Goal: Find specific page/section: Find specific page/section

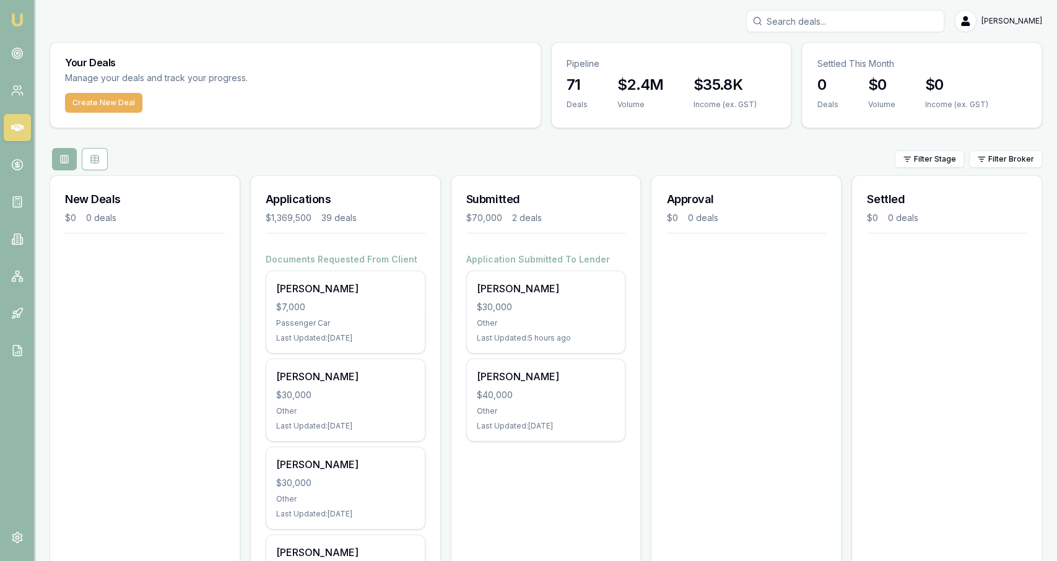
click at [828, 23] on input "Search deals" at bounding box center [845, 21] width 198 height 22
click at [770, 22] on input "668870" at bounding box center [845, 21] width 198 height 22
click at [815, 18] on input "0413668870" at bounding box center [845, 21] width 198 height 22
type input "0413668870"
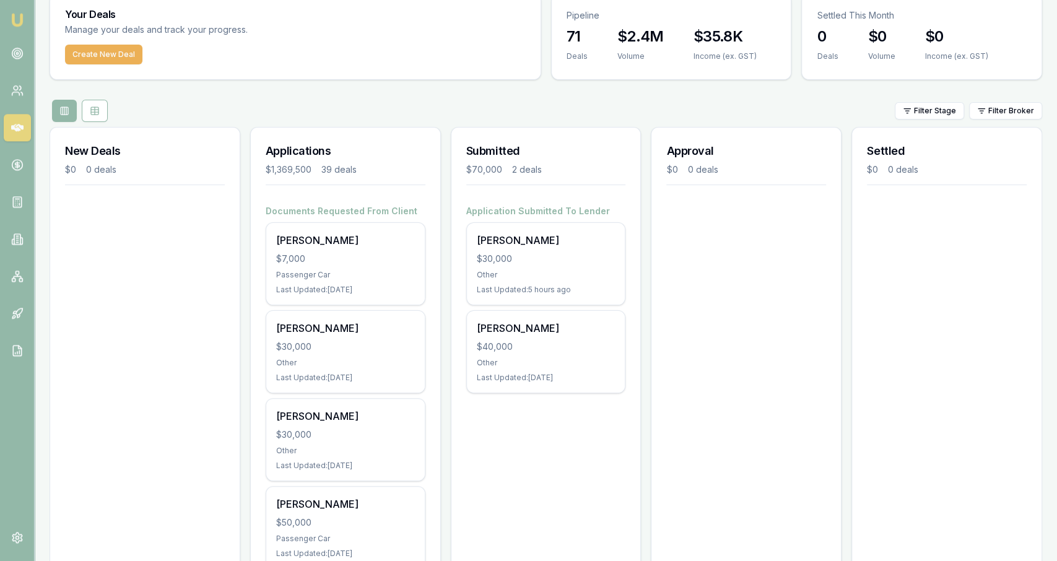
scroll to position [49, 0]
click at [15, 45] on link at bounding box center [17, 53] width 27 height 27
